Goal: Feedback & Contribution: Contribute content

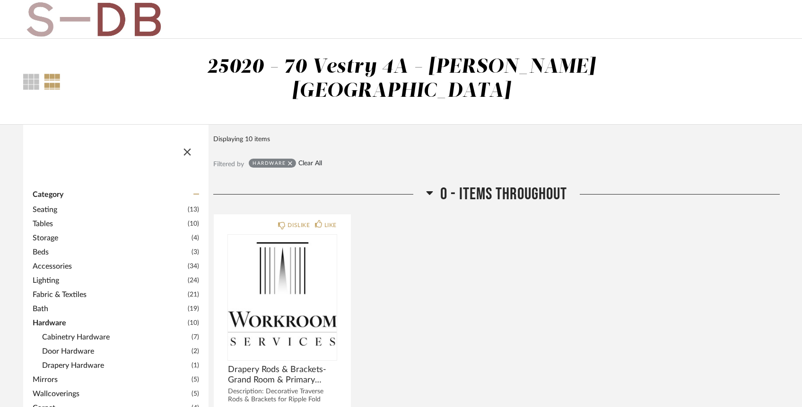
click at [307, 160] on link "Clear All" at bounding box center [310, 164] width 24 height 8
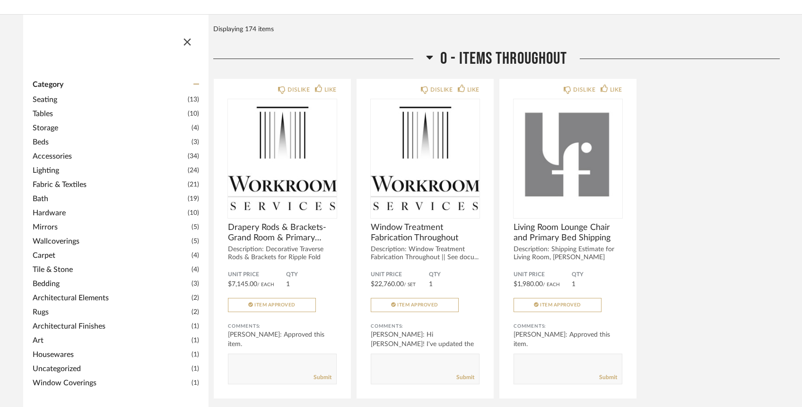
scroll to position [303, 0]
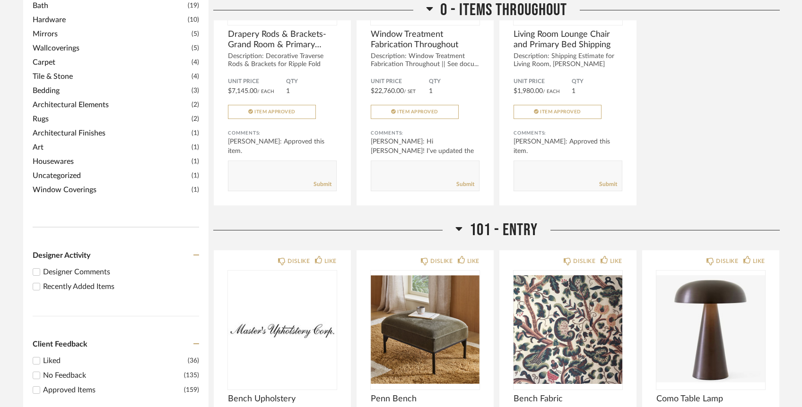
click at [98, 272] on div "Designer Comments Recently Added Items" at bounding box center [116, 279] width 166 height 39
click at [98, 281] on div "Recently Added Items" at bounding box center [121, 286] width 156 height 11
click at [42, 281] on input "Recently Added Items" at bounding box center [36, 286] width 11 height 11
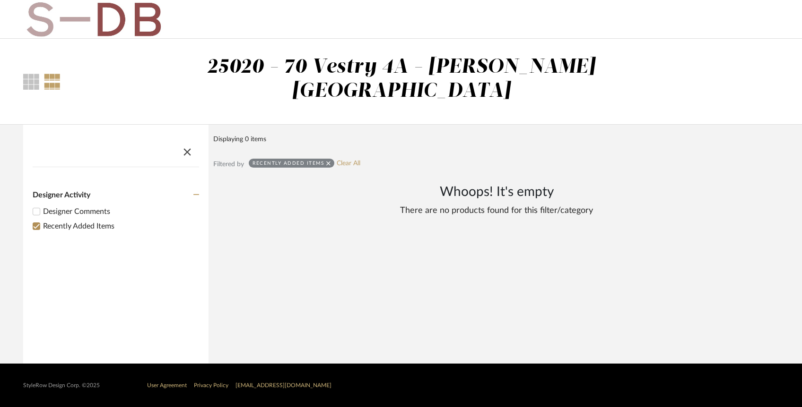
scroll to position [0, 0]
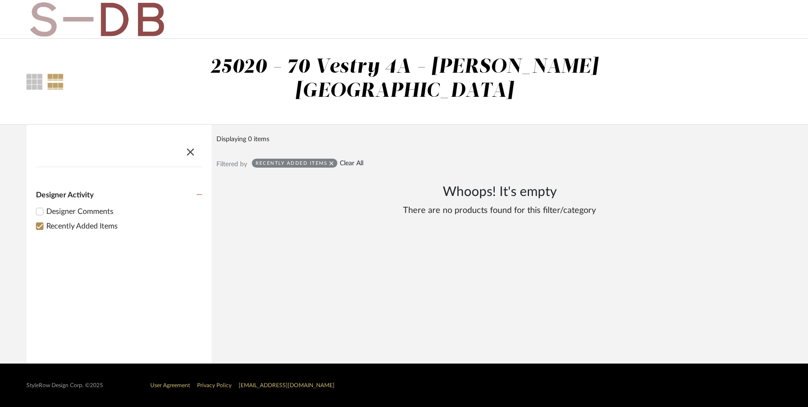
click at [354, 160] on link "Clear All" at bounding box center [352, 164] width 24 height 8
checkbox input "false"
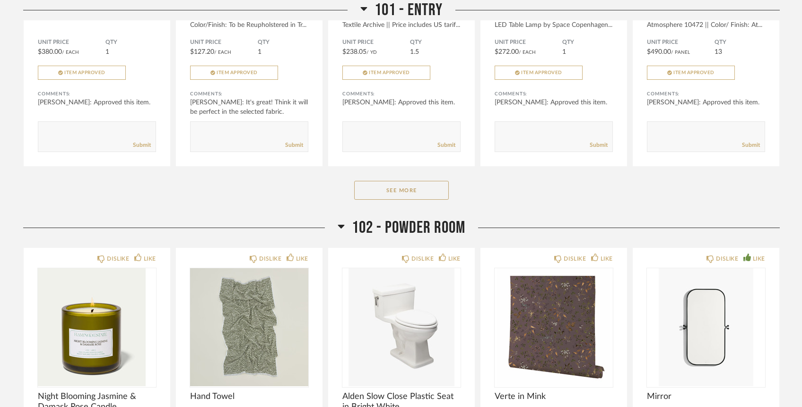
scroll to position [1017, 0]
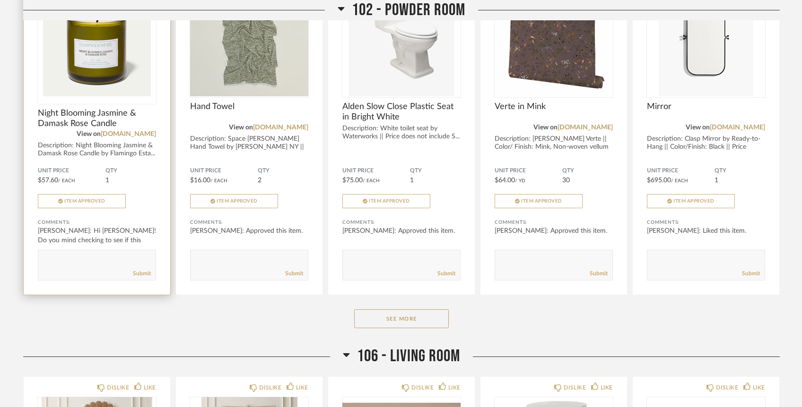
click at [97, 255] on textarea at bounding box center [96, 261] width 117 height 13
type textarea "Hello! It arrived with two, it's okay for us to have the second."
click at [141, 270] on link "Submit" at bounding box center [142, 274] width 18 height 8
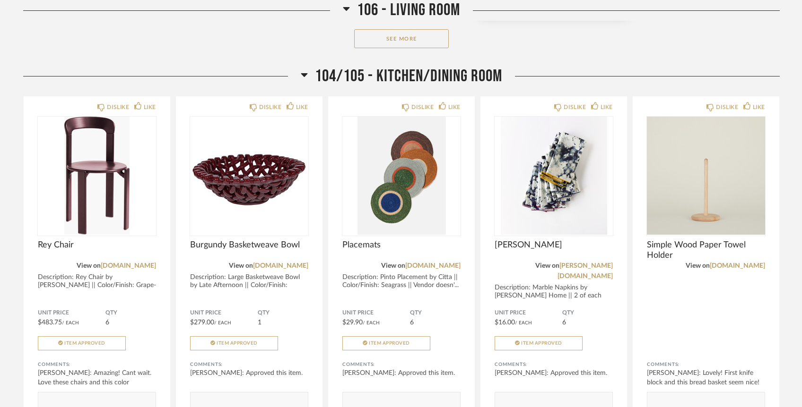
scroll to position [1606, 0]
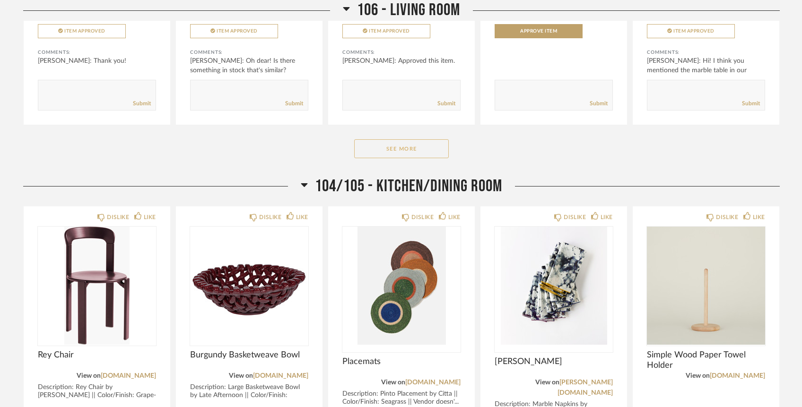
click at [426, 139] on button "See More" at bounding box center [401, 148] width 95 height 19
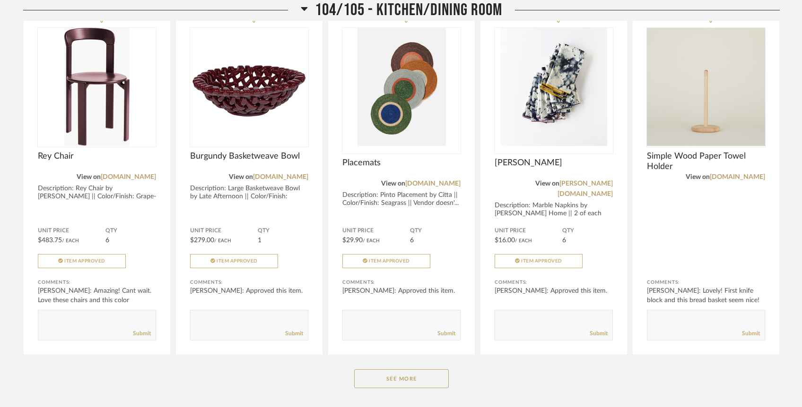
scroll to position [3168, 0]
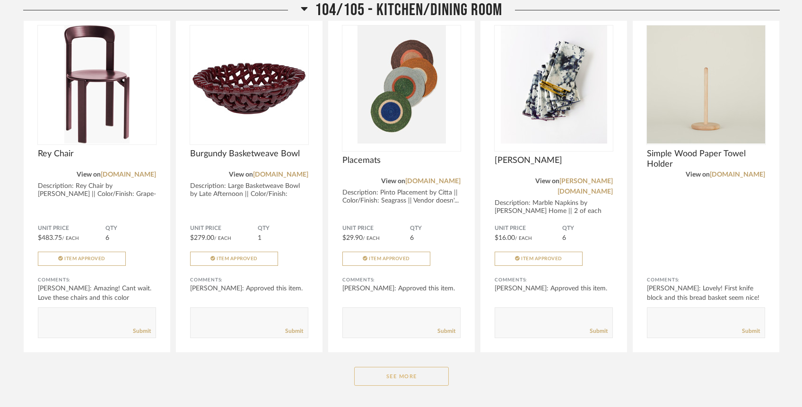
click at [424, 367] on button "See More" at bounding box center [401, 376] width 95 height 19
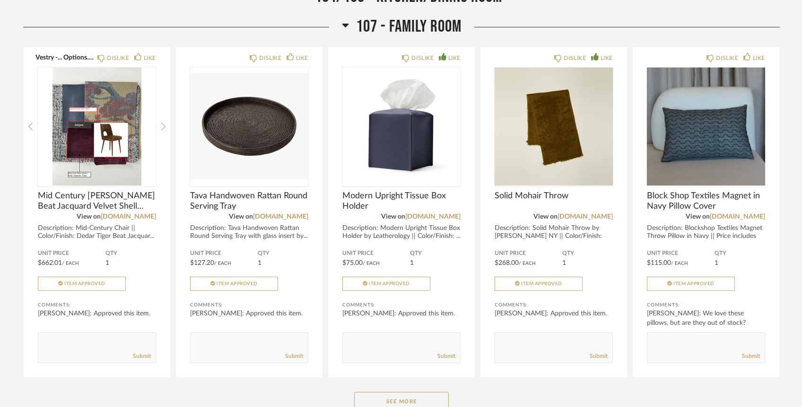
scroll to position [3899, 0]
drag, startPoint x: 421, startPoint y: 368, endPoint x: 426, endPoint y: 368, distance: 5.7
click at [423, 392] on button "See More" at bounding box center [401, 401] width 95 height 19
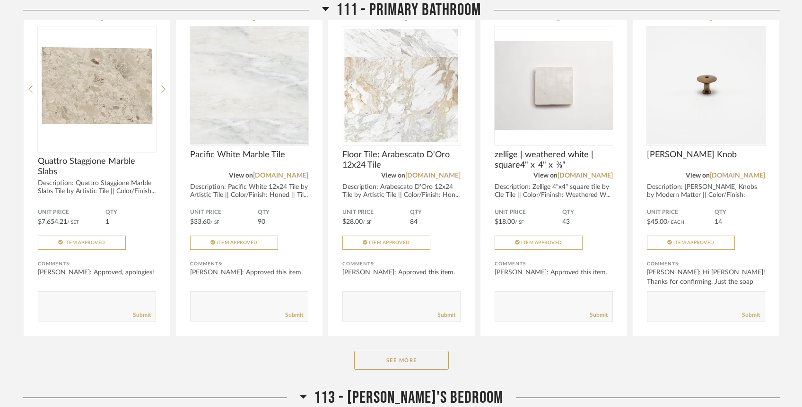
scroll to position [5460, 0]
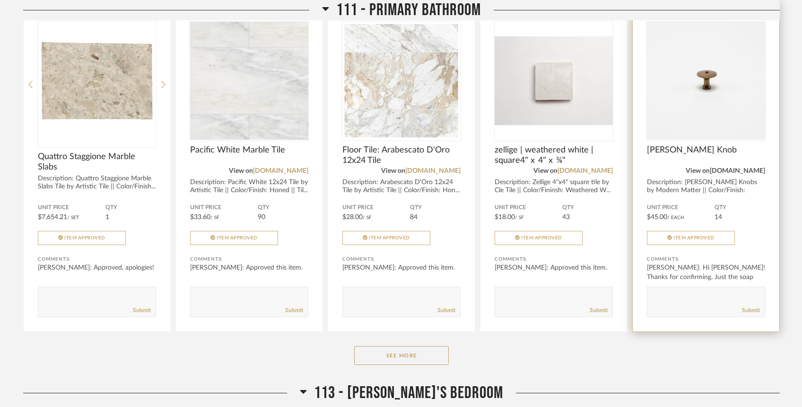
click at [715, 145] on div "Marcelle Knob View on modern-matter.com Description: Marcelle Knobs by Modern M…" at bounding box center [706, 170] width 118 height 50
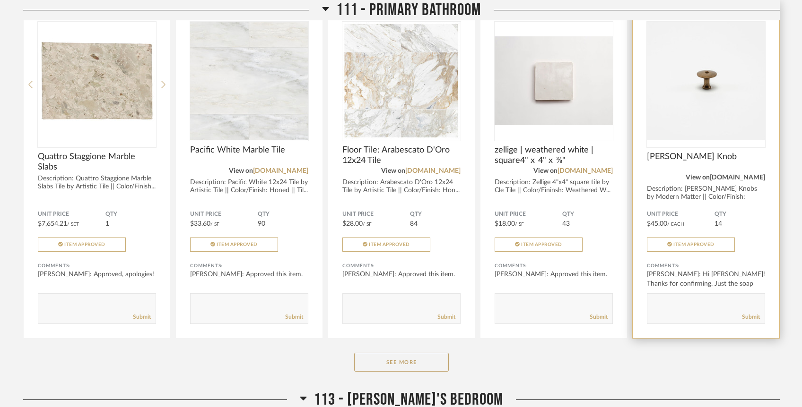
click at [719, 174] on link "[DOMAIN_NAME]" at bounding box center [736, 177] width 55 height 7
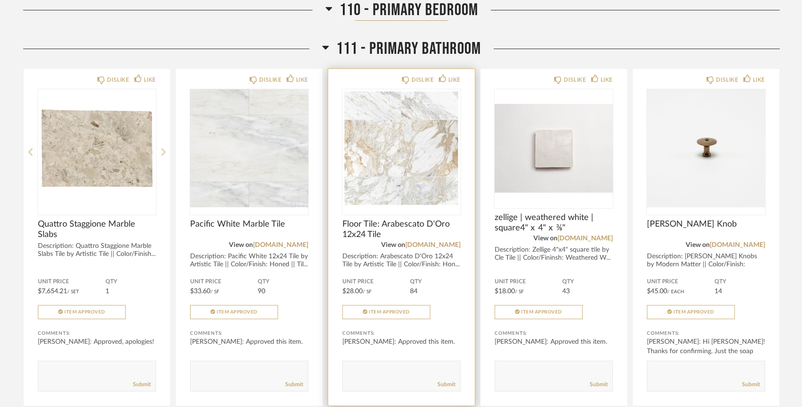
scroll to position [5393, 0]
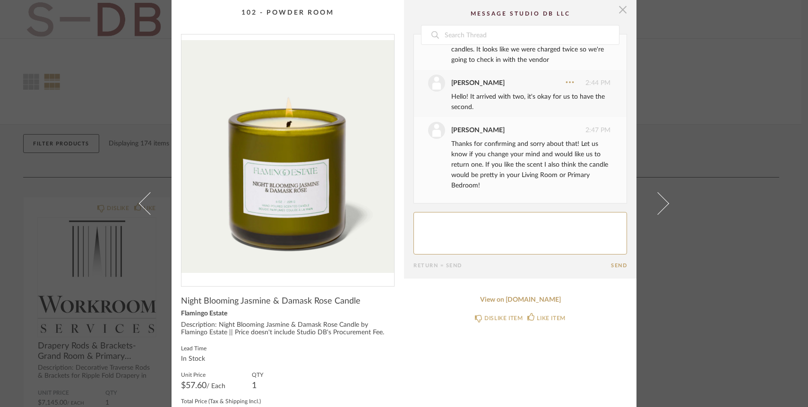
click at [619, 9] on span "button" at bounding box center [622, 9] width 19 height 19
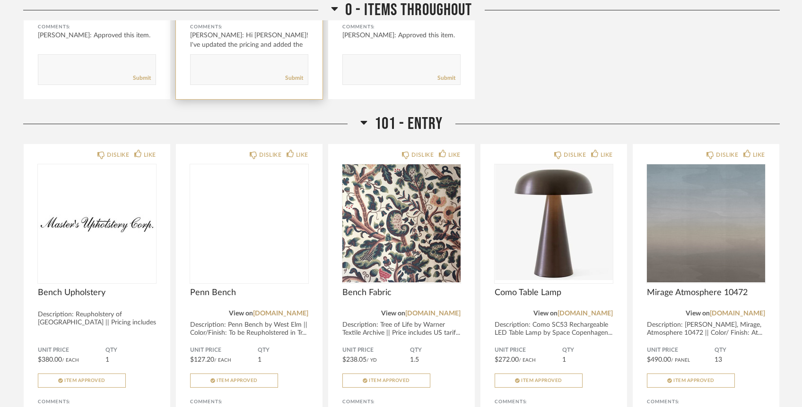
scroll to position [596, 0]
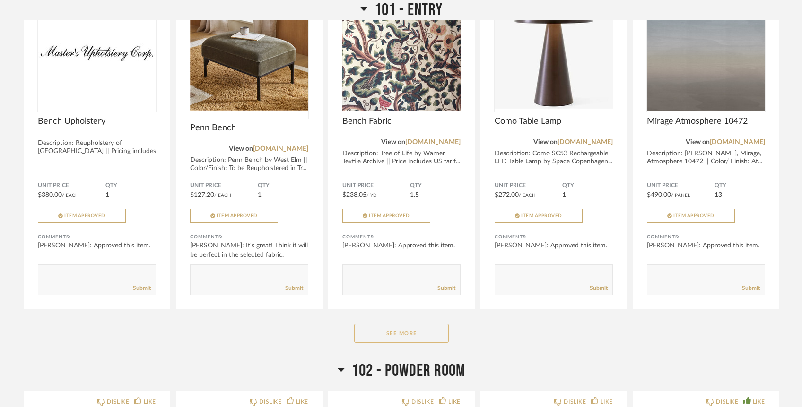
click at [401, 324] on button "See More" at bounding box center [401, 333] width 95 height 19
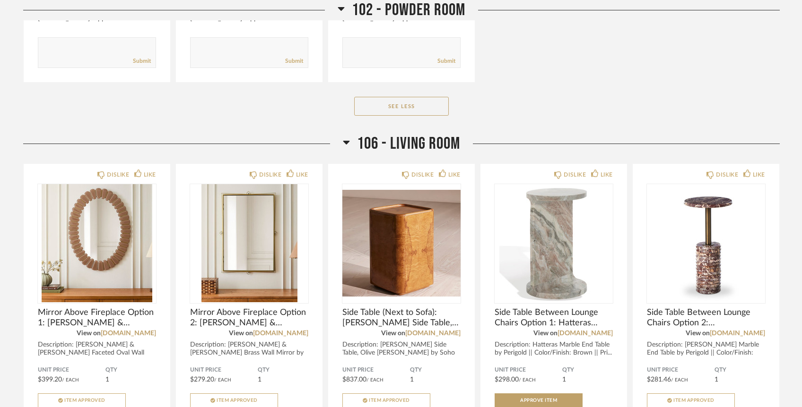
scroll to position [2357, 0]
